Goal: Understand process/instructions: Learn how to perform a task or action

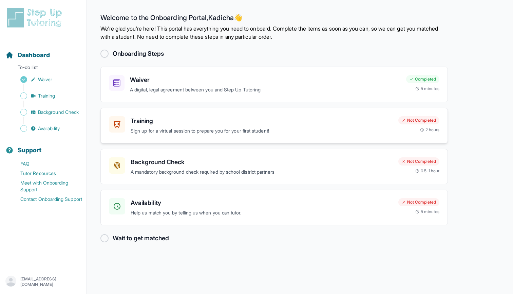
click at [281, 130] on p "Sign up for a virtual session to prepare you for your first student!" at bounding box center [262, 131] width 262 height 8
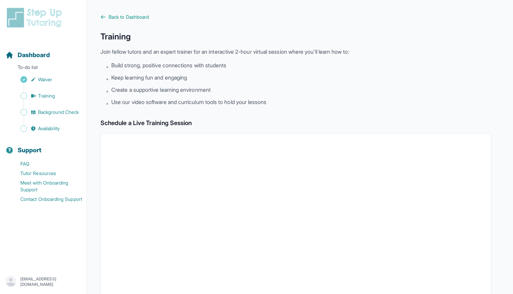
click at [112, 20] on div "Back to Dashboard Training Join fellow tutors and an expert trainer for an inte…" at bounding box center [295, 239] width 391 height 451
click at [115, 15] on span "Back to Dashboard" at bounding box center [129, 17] width 40 height 7
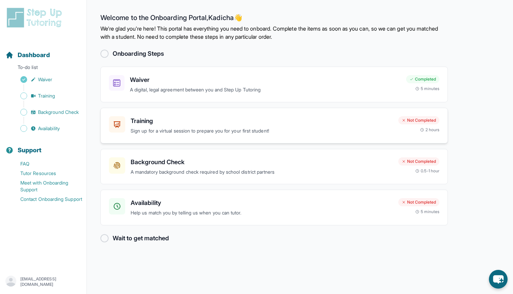
click at [300, 126] on div "Training Sign up for a virtual session to prepare you for your first student!" at bounding box center [262, 125] width 262 height 19
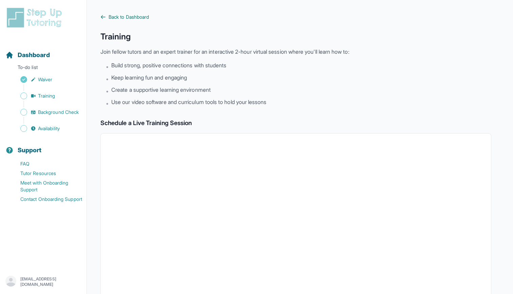
click at [124, 16] on span "Back to Dashboard" at bounding box center [129, 17] width 40 height 7
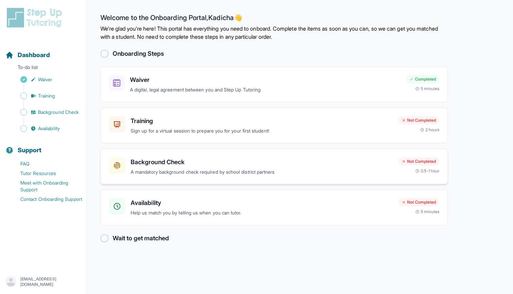
click at [148, 159] on h3 "Background Check" at bounding box center [262, 162] width 262 height 10
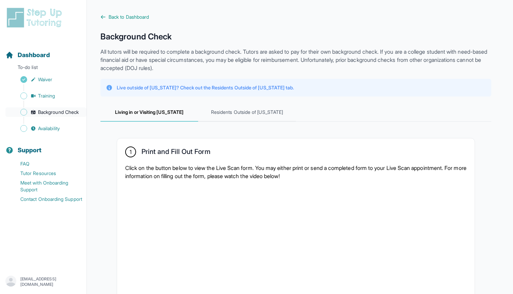
click at [48, 112] on span "Background Check" at bounding box center [58, 112] width 41 height 7
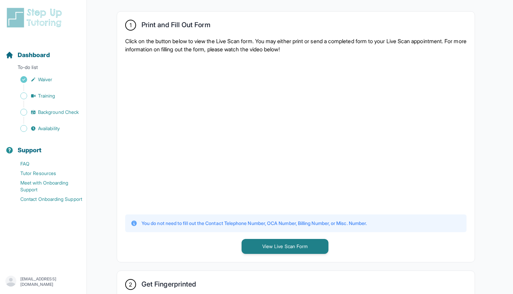
scroll to position [127, 0]
click at [283, 250] on button "View Live Scan Form" at bounding box center [285, 246] width 87 height 15
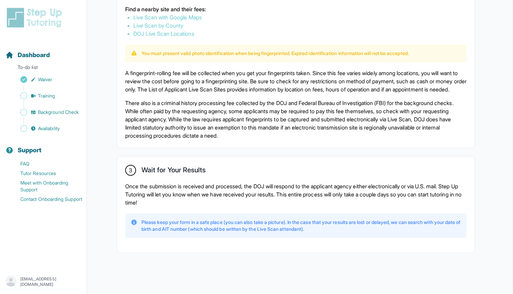
scroll to position [439, 0]
click at [57, 130] on span "Availability" at bounding box center [49, 128] width 22 height 7
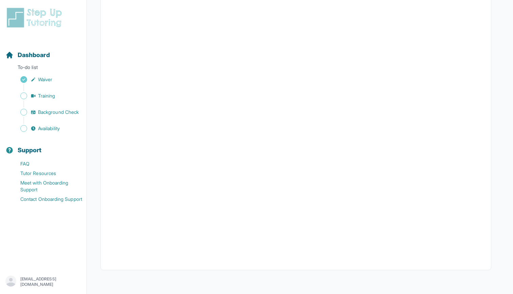
scroll to position [98, 0]
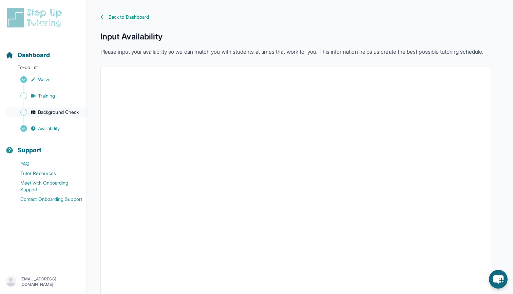
click at [79, 112] on span "Background Check" at bounding box center [58, 112] width 41 height 7
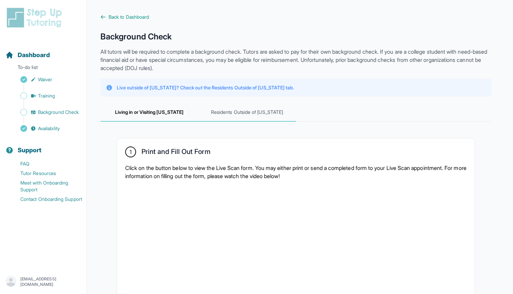
click at [248, 115] on span "Residents Outside of [US_STATE]" at bounding box center [247, 112] width 98 height 18
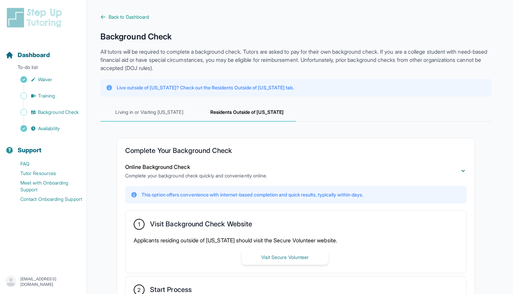
click at [177, 110] on span "Living in or Visiting [US_STATE]" at bounding box center [149, 112] width 98 height 18
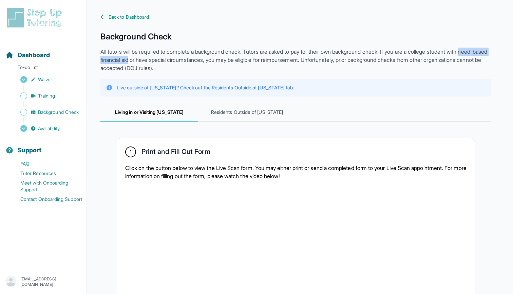
drag, startPoint x: 101, startPoint y: 59, endPoint x: 164, endPoint y: 59, distance: 63.2
click at [164, 59] on p "All tutors will be required to complete a background check. Tutors are asked to…" at bounding box center [295, 60] width 391 height 24
copy p "need-based financial aid"
click at [269, 63] on p "All tutors will be required to complete a background check. Tutors are asked to…" at bounding box center [295, 60] width 391 height 24
click at [26, 166] on link "FAQ" at bounding box center [45, 164] width 81 height 10
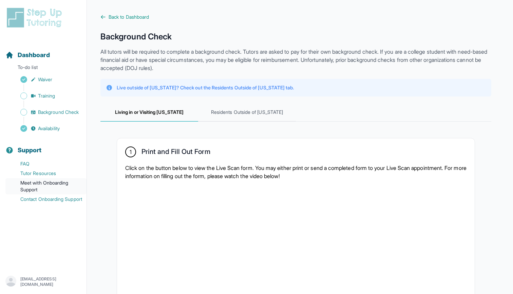
click at [49, 188] on link "Meet with Onboarding Support" at bounding box center [45, 186] width 81 height 16
click at [53, 91] on link "Training" at bounding box center [45, 96] width 81 height 10
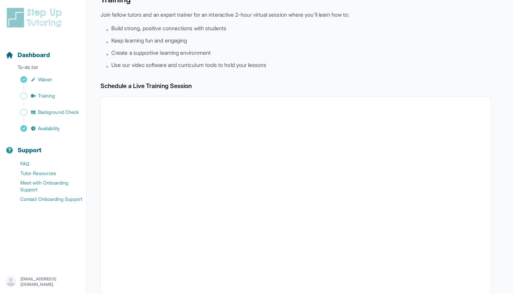
scroll to position [36, 0]
